Goal: Transaction & Acquisition: Book appointment/travel/reservation

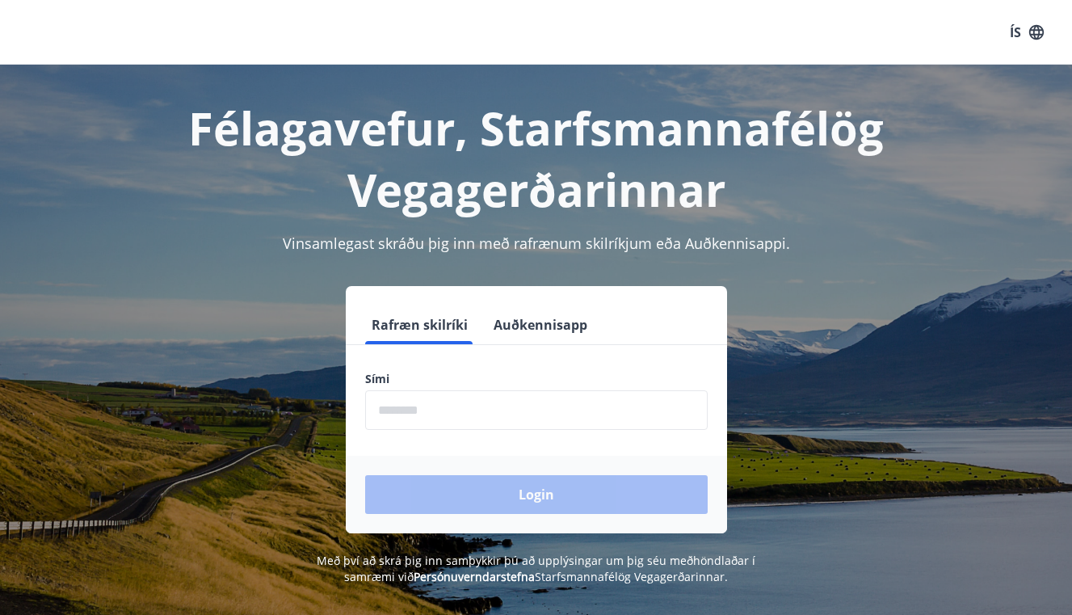
click at [387, 406] on input "phone" at bounding box center [536, 410] width 343 height 40
type input "********"
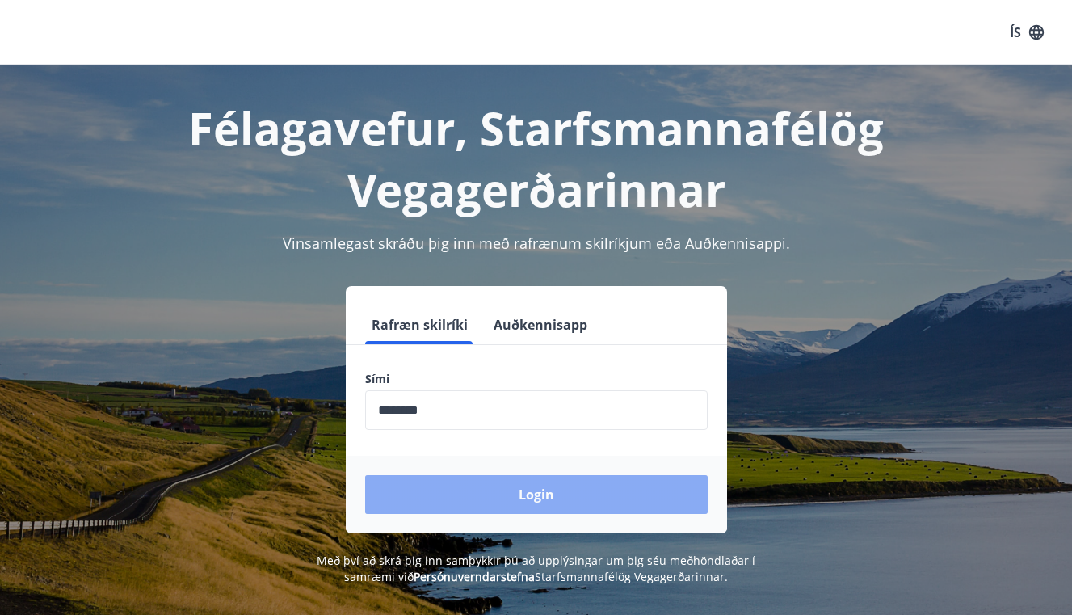
click at [528, 488] on button "Login" at bounding box center [536, 494] width 343 height 39
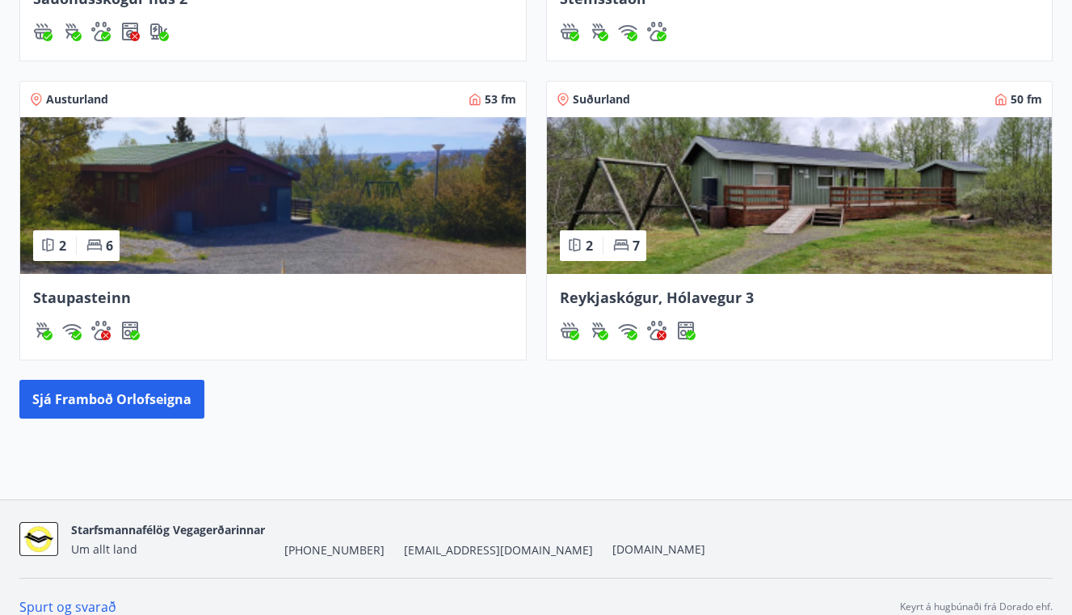
scroll to position [921, 0]
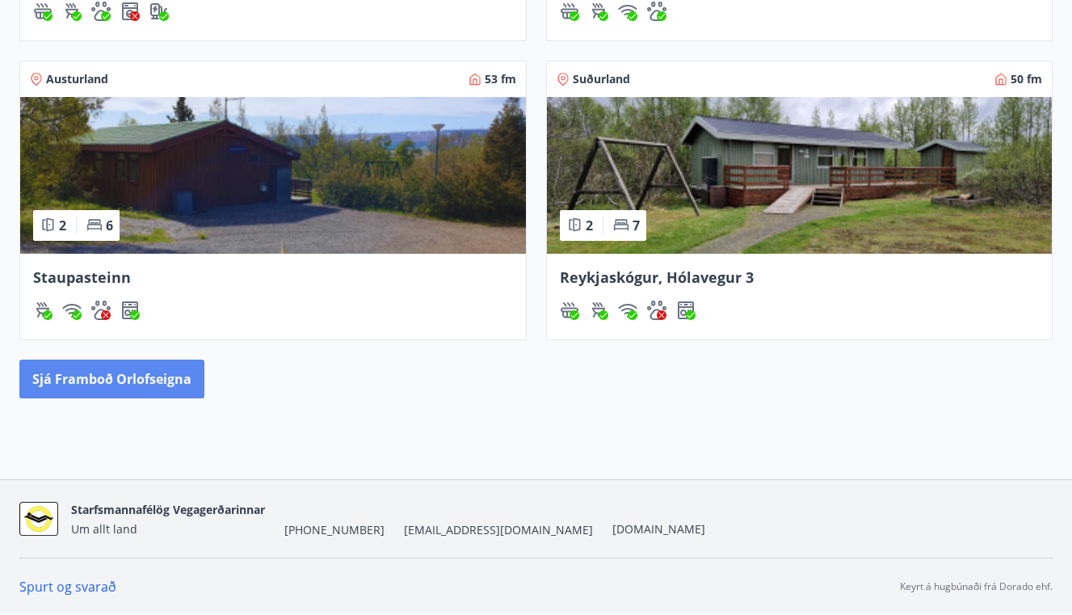
click at [106, 378] on button "Sjá framboð orlofseigna" at bounding box center [111, 379] width 185 height 39
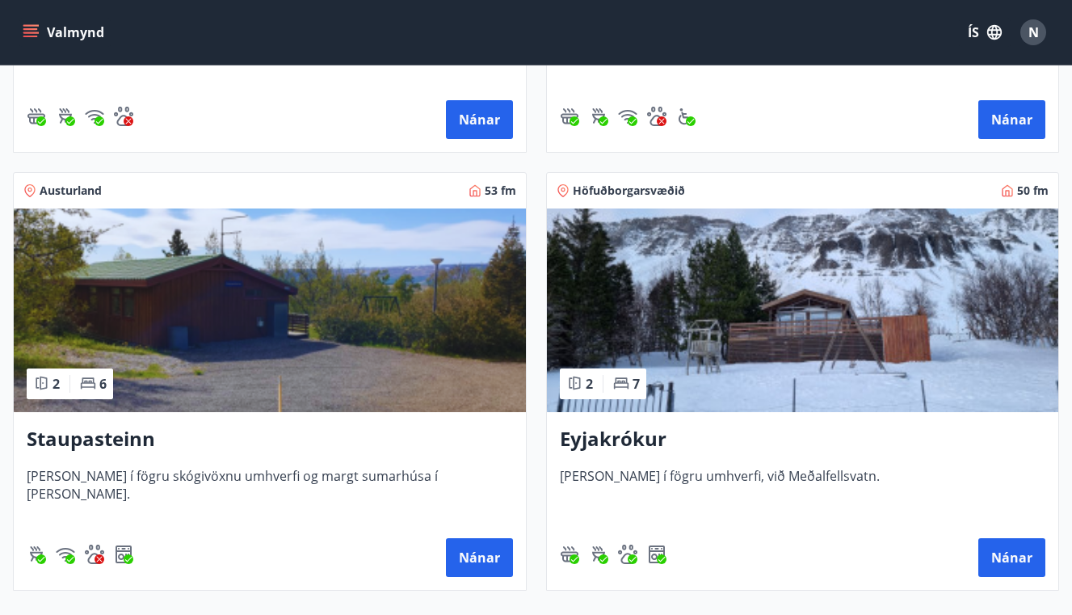
scroll to position [1911, 0]
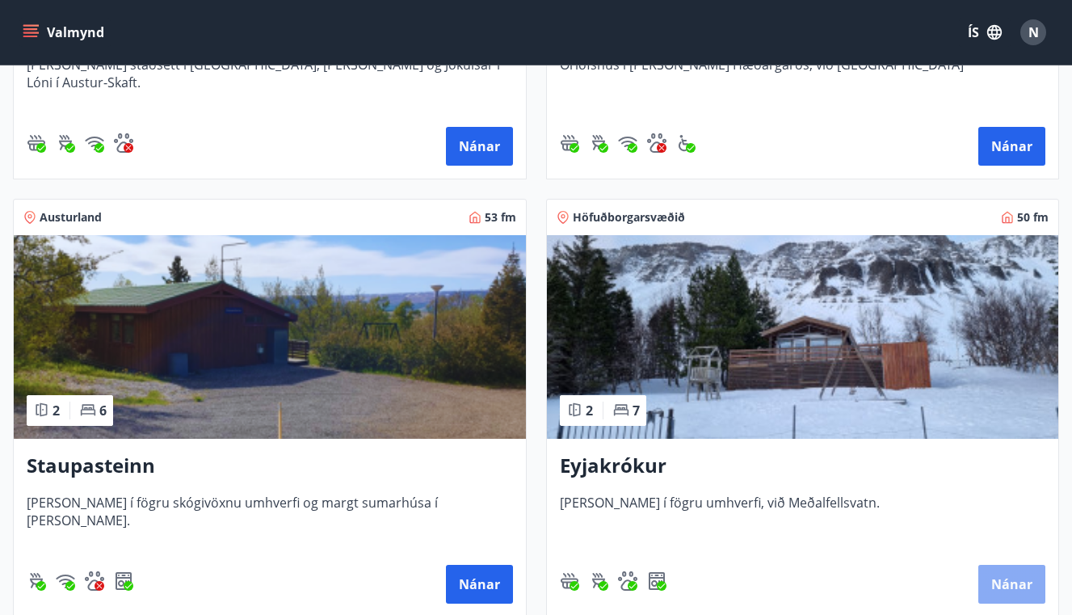
click at [1019, 585] on button "Nánar" at bounding box center [1012, 584] width 67 height 39
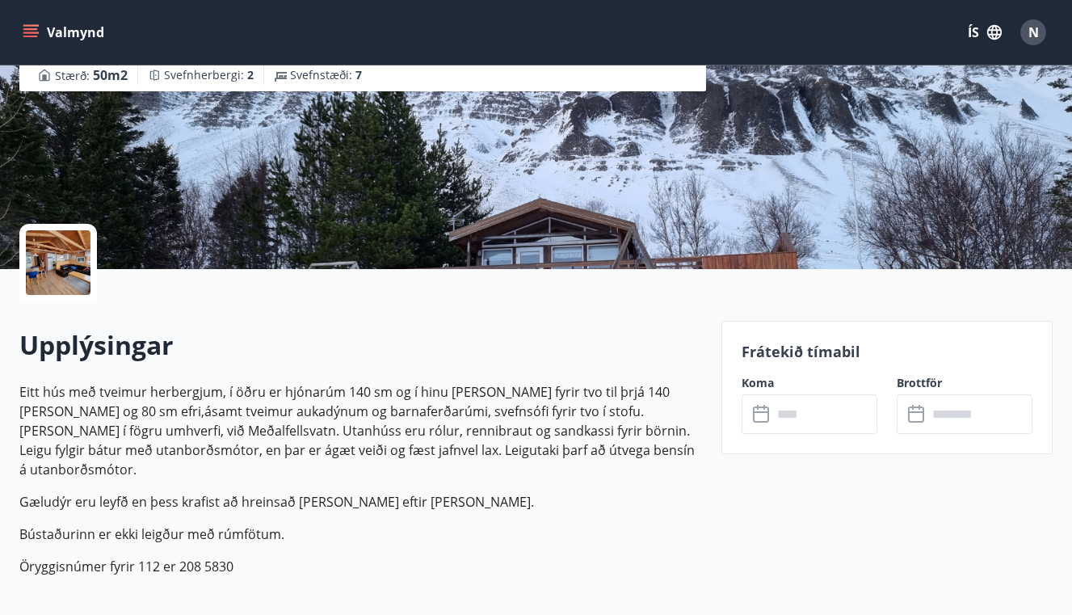
scroll to position [431, 0]
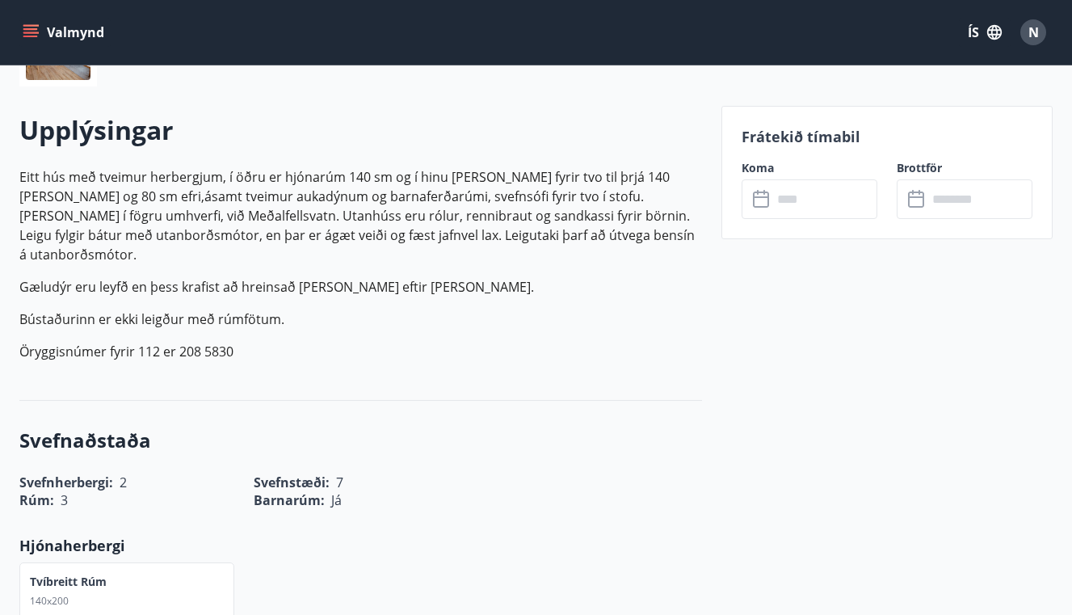
click at [793, 200] on input "text" at bounding box center [825, 199] width 105 height 40
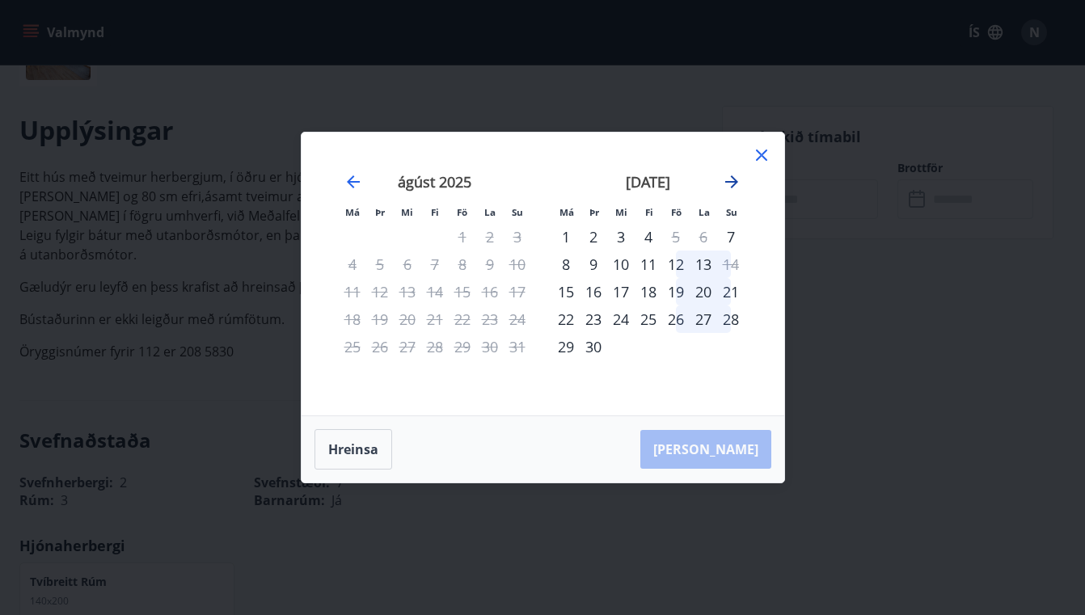
click at [731, 183] on icon "Move forward to switch to the next month." at bounding box center [731, 181] width 13 height 13
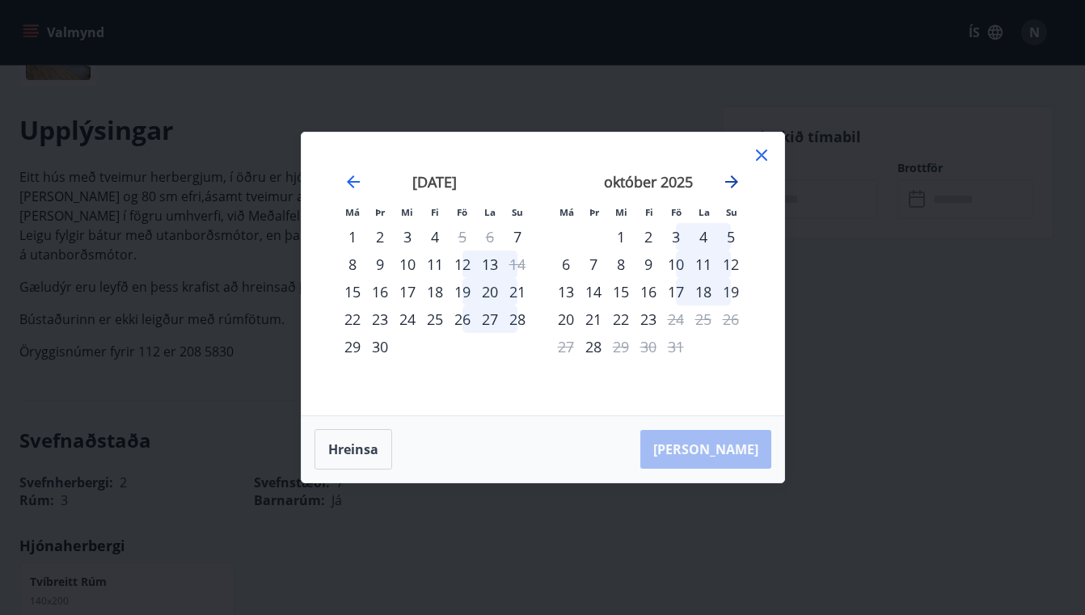
click at [730, 179] on icon "Move forward to switch to the next month." at bounding box center [731, 181] width 19 height 19
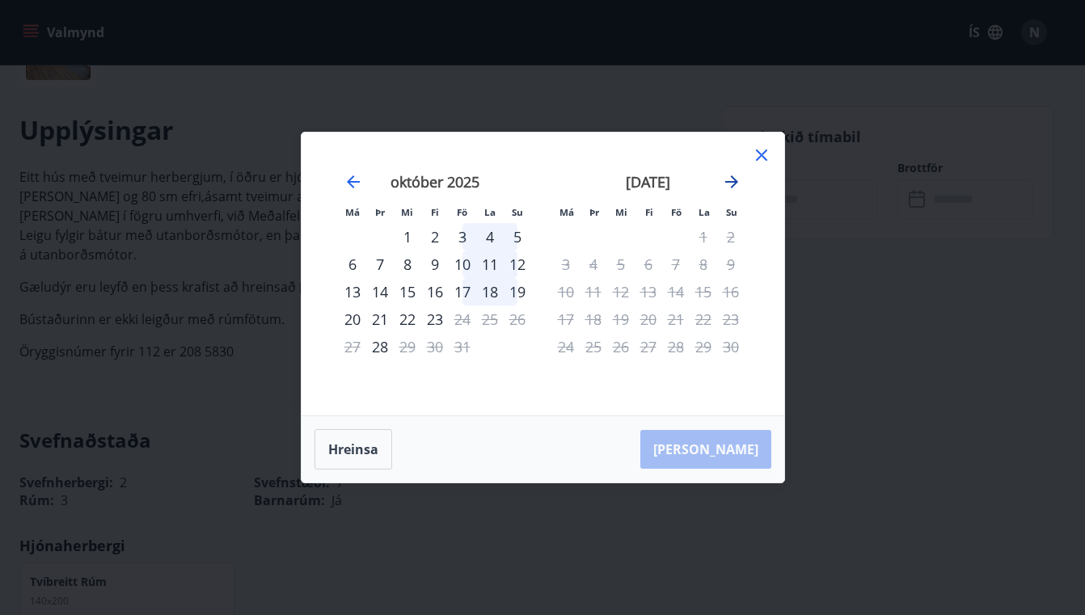
click at [733, 184] on icon "Move forward to switch to the next month." at bounding box center [731, 181] width 13 height 13
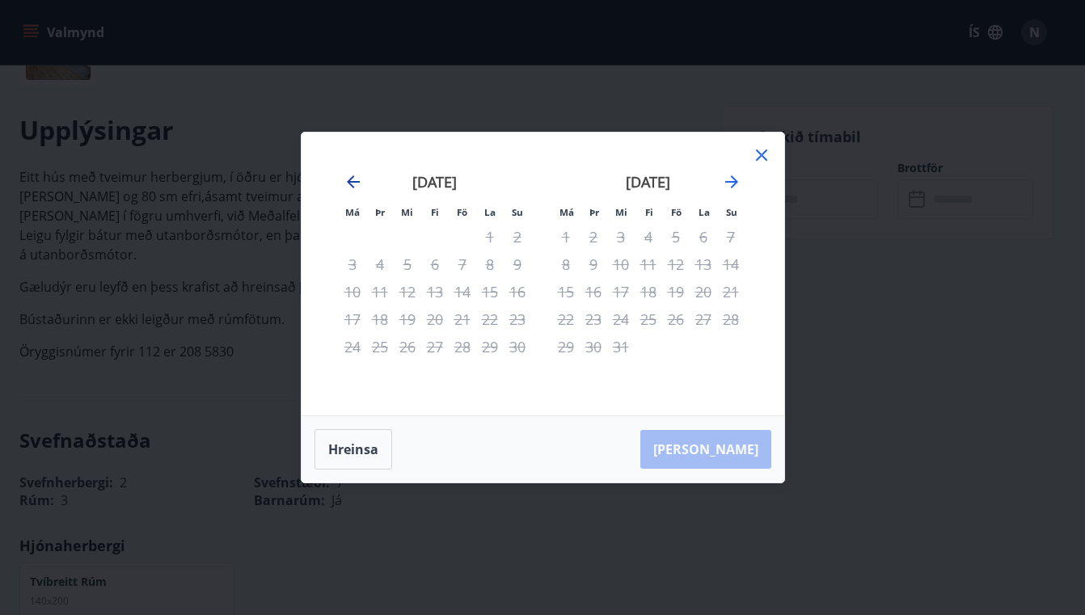
click at [353, 179] on icon "Move backward to switch to the previous month." at bounding box center [352, 181] width 19 height 19
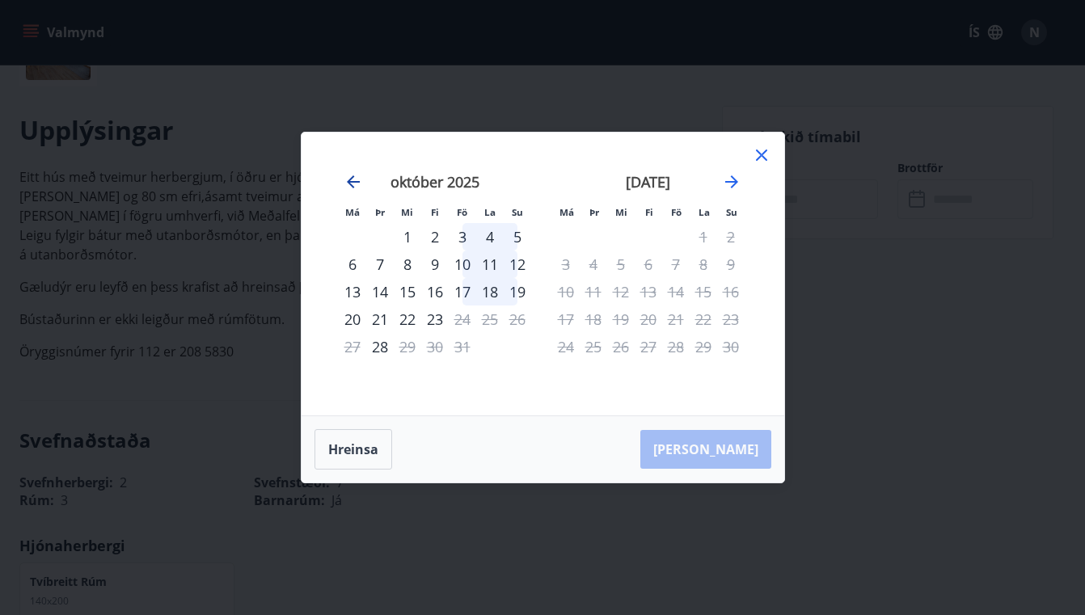
click at [355, 179] on icon "Move backward to switch to the previous month." at bounding box center [352, 181] width 19 height 19
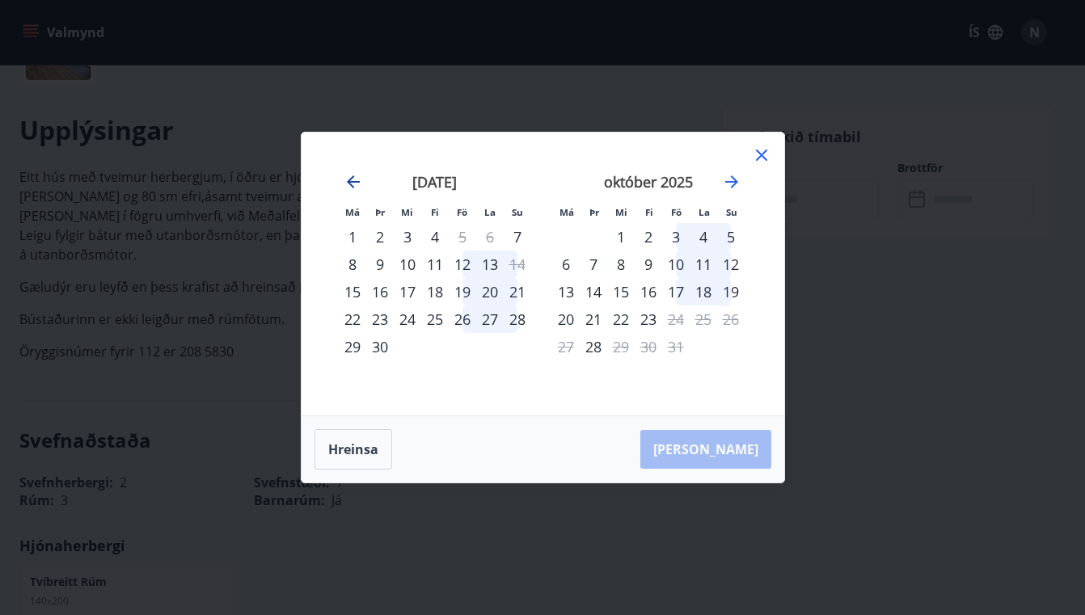
click at [360, 176] on icon "Move backward to switch to the previous month." at bounding box center [352, 181] width 19 height 19
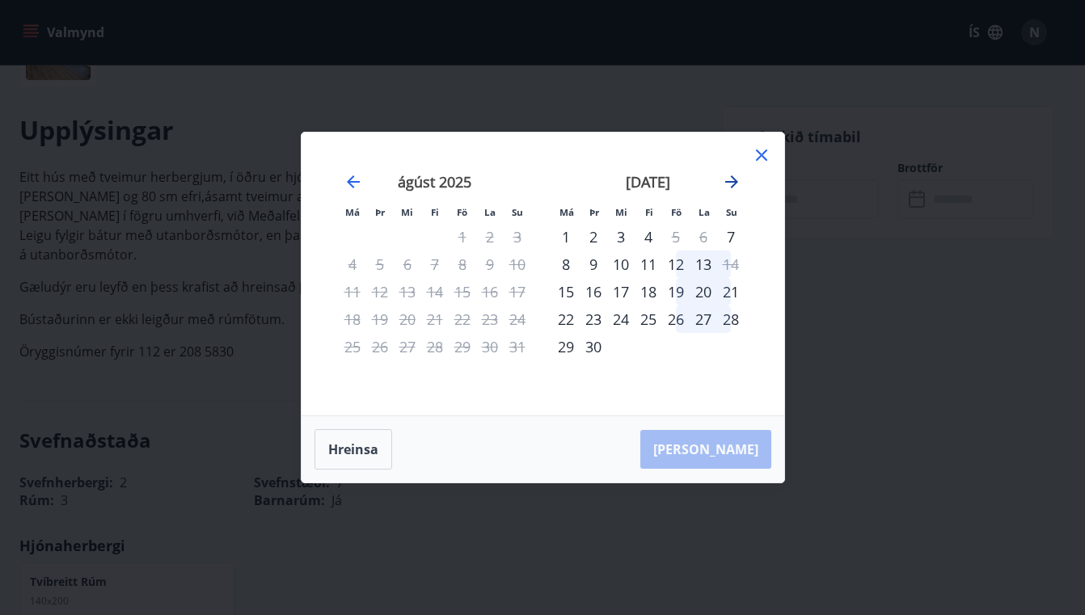
click at [733, 178] on icon "Move forward to switch to the next month." at bounding box center [731, 181] width 13 height 13
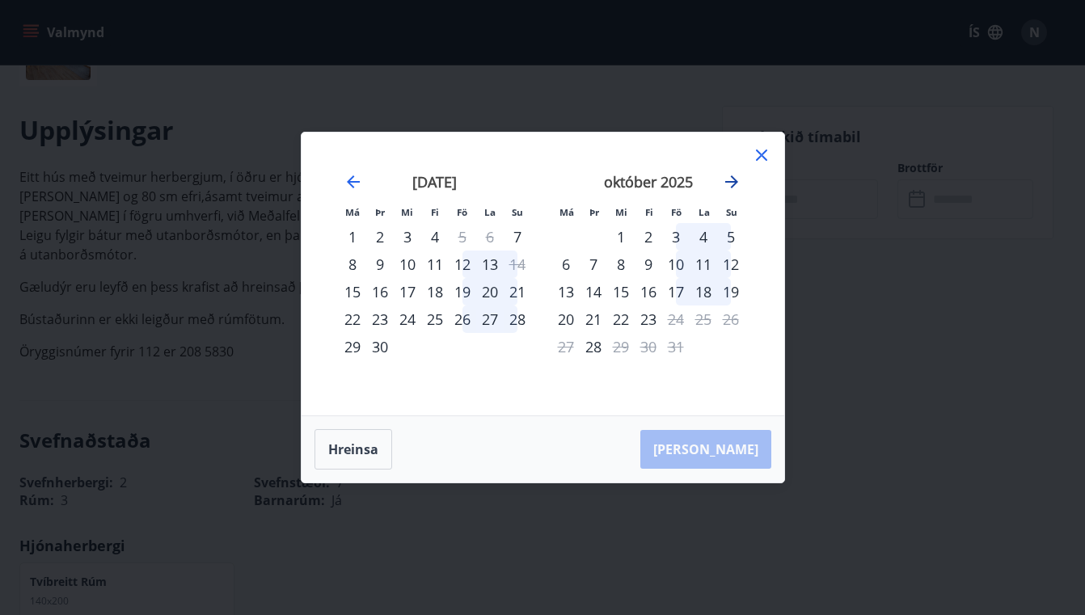
click at [730, 183] on icon "Move forward to switch to the next month." at bounding box center [731, 181] width 13 height 13
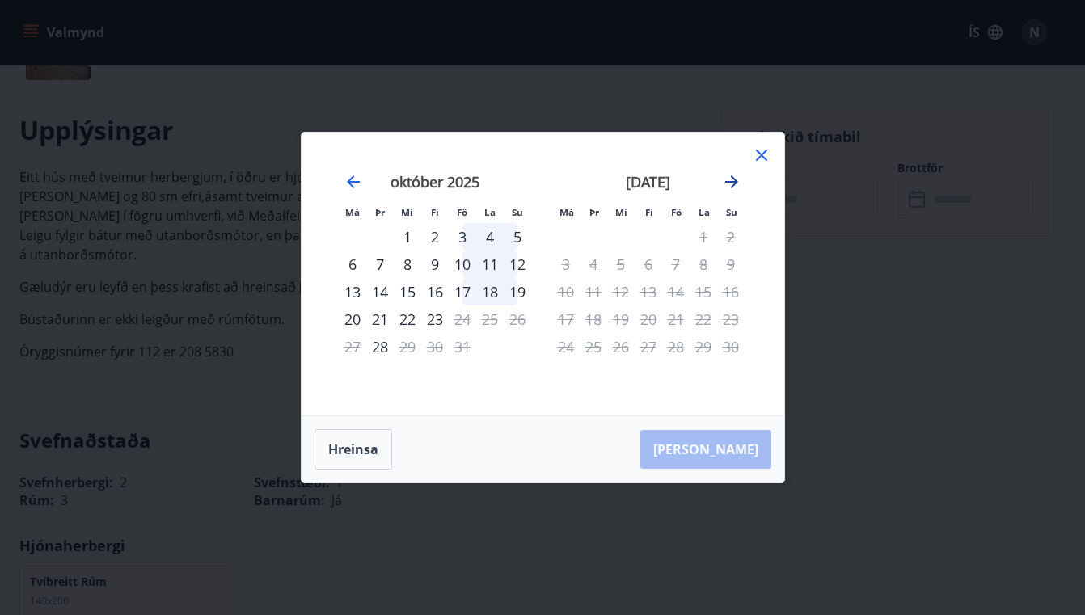
click at [730, 183] on icon "Move forward to switch to the next month." at bounding box center [731, 181] width 13 height 13
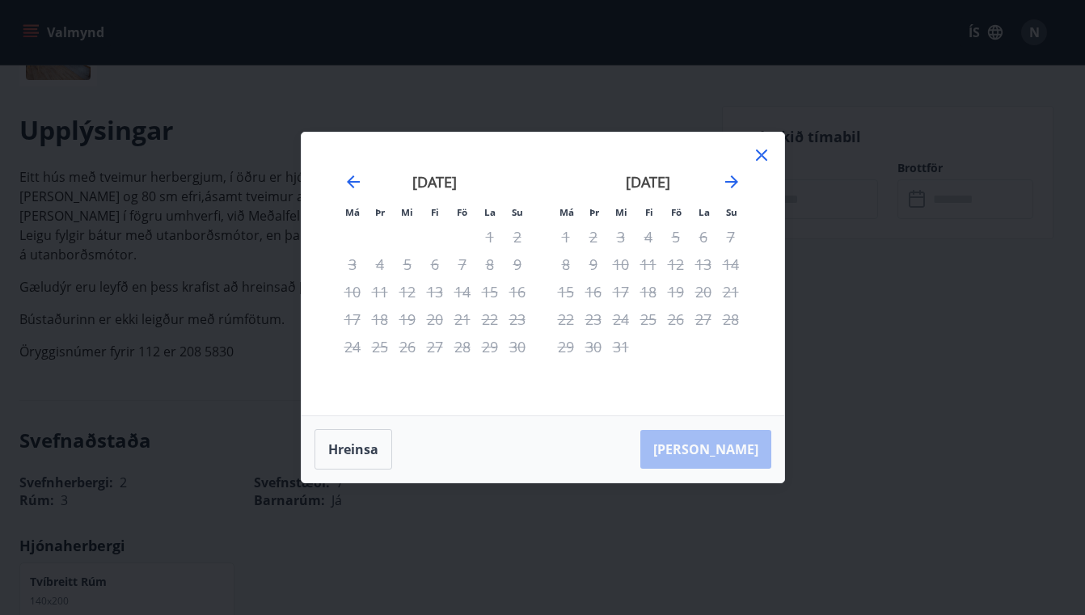
click at [568, 312] on div "22" at bounding box center [565, 318] width 27 height 27
click at [759, 152] on icon at bounding box center [761, 154] width 19 height 19
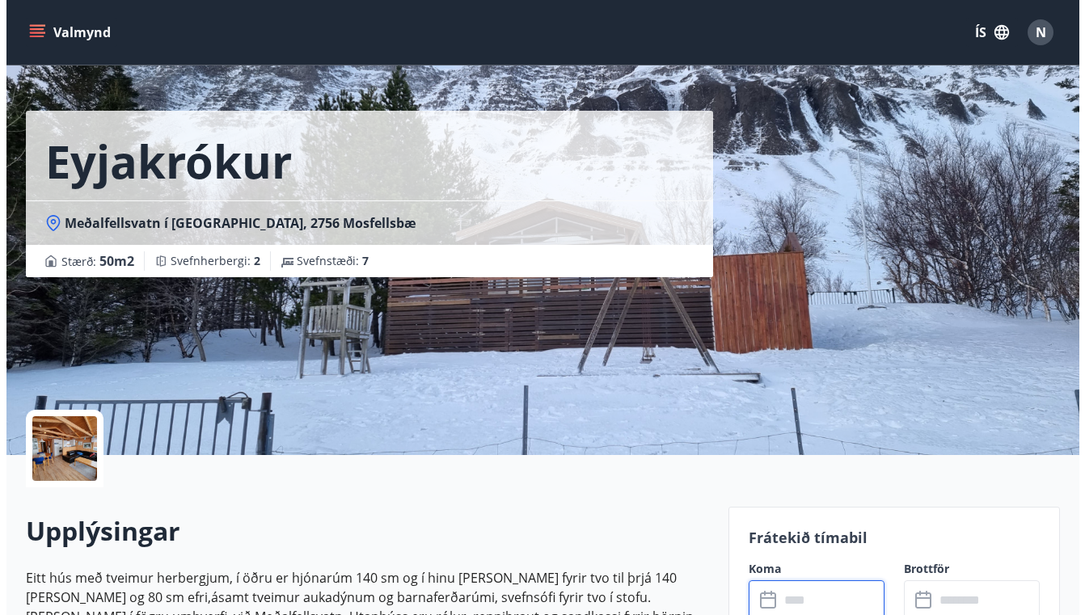
scroll to position [0, 0]
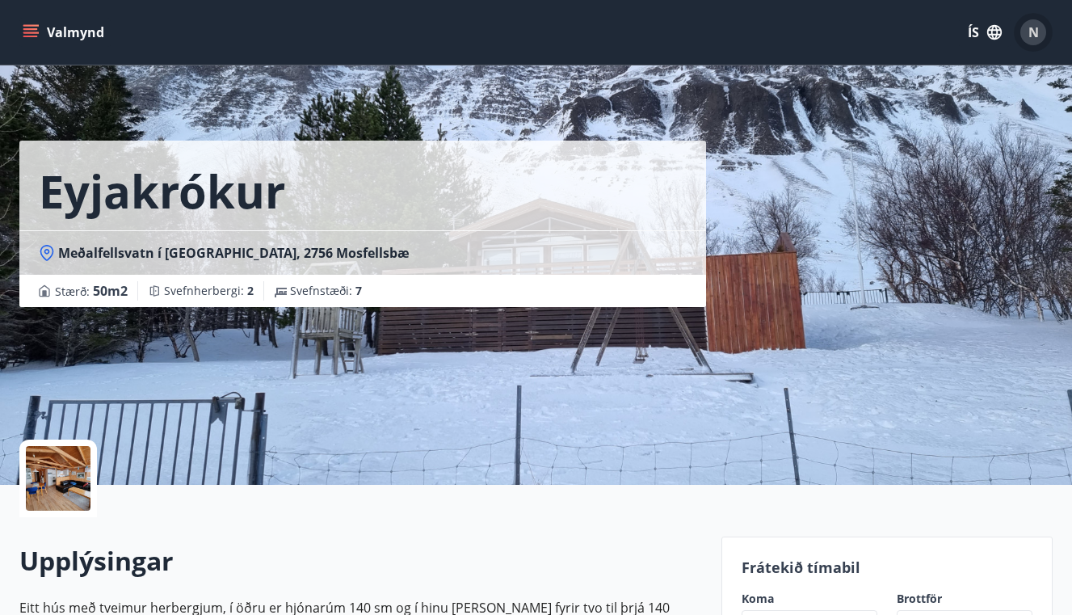
click at [1032, 31] on span "N" at bounding box center [1034, 32] width 11 height 18
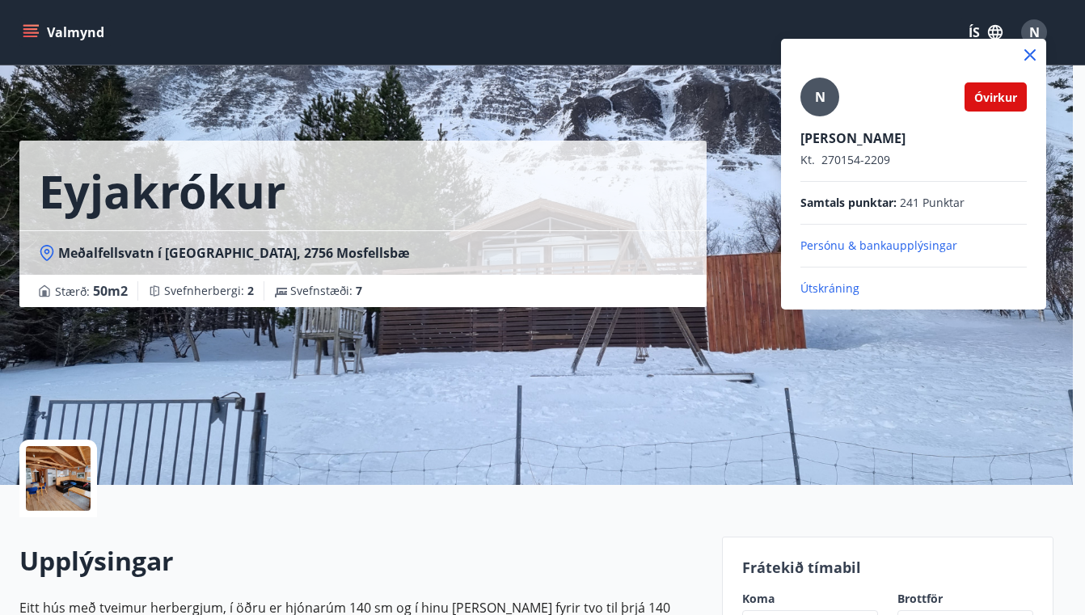
click at [838, 286] on p "Útskráning" at bounding box center [913, 288] width 226 height 16
